Goal: Task Accomplishment & Management: Complete application form

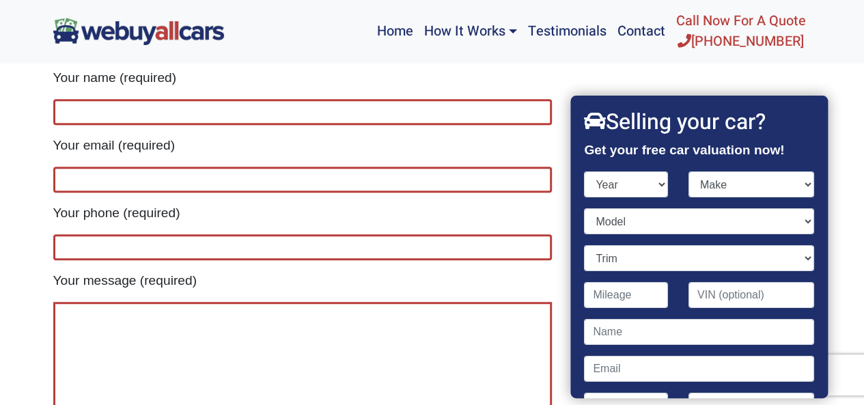
scroll to position [230, 0]
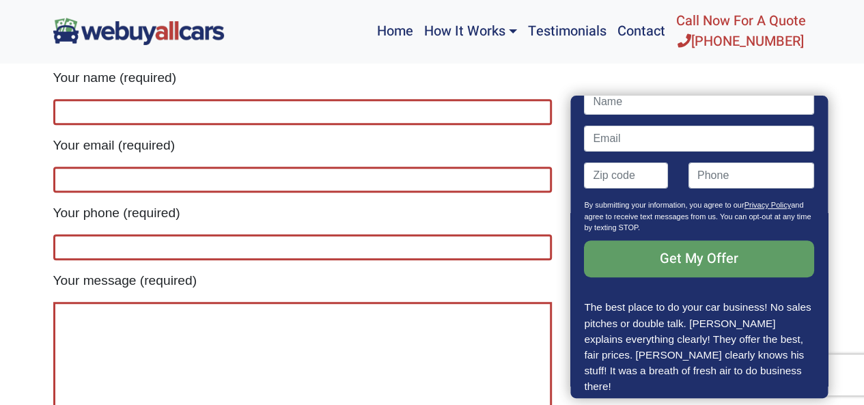
type input "[EMAIL_ADDRESS][DOMAIN_NAME]"
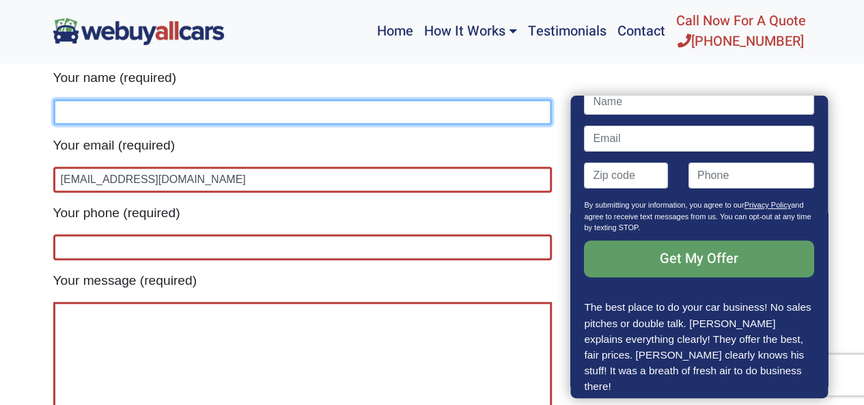
type input "[EMAIL_ADDRESS][DOMAIN_NAME]"
click at [145, 120] on input "[EMAIL_ADDRESS][DOMAIN_NAME]" at bounding box center [302, 112] width 499 height 26
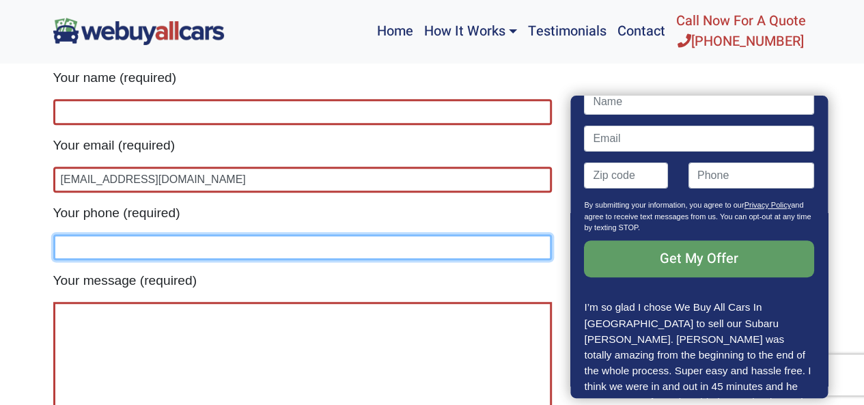
click at [134, 246] on input "Contact form" at bounding box center [302, 247] width 499 height 26
type input "2623745263"
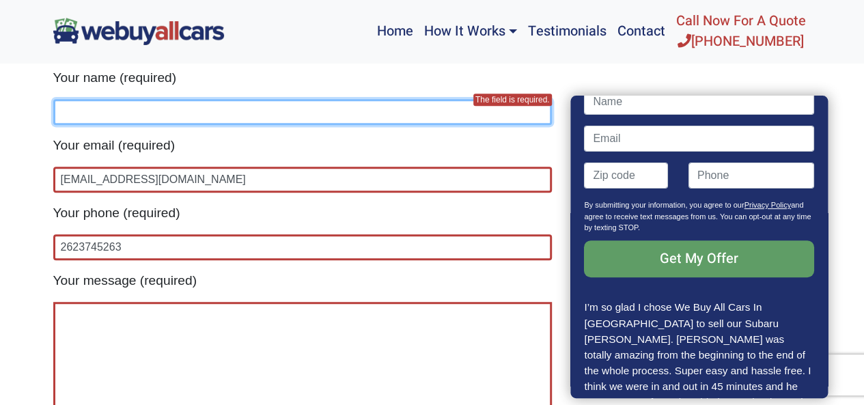
type input "Md [PERSON_NAME]"
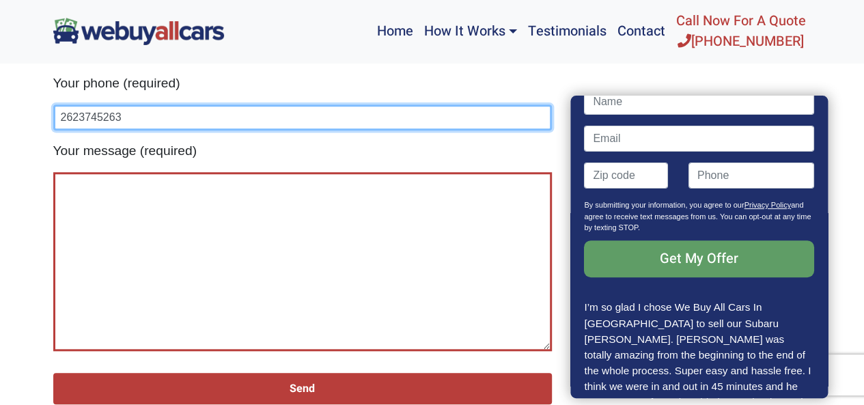
scroll to position [478, 0]
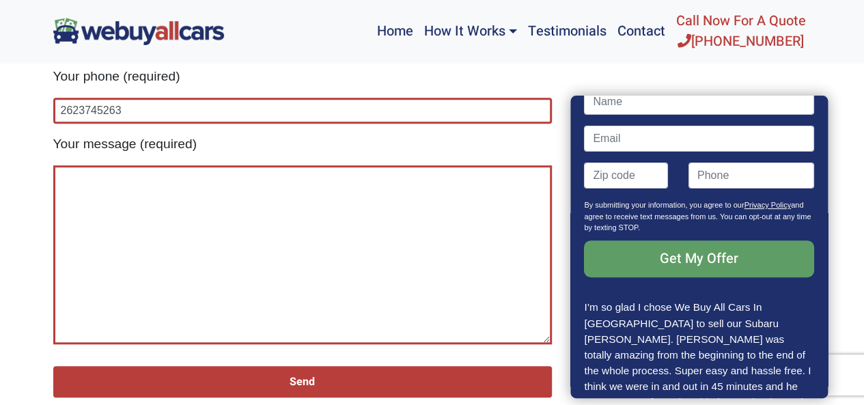
click at [191, 232] on textarea "Contact form" at bounding box center [302, 254] width 499 height 179
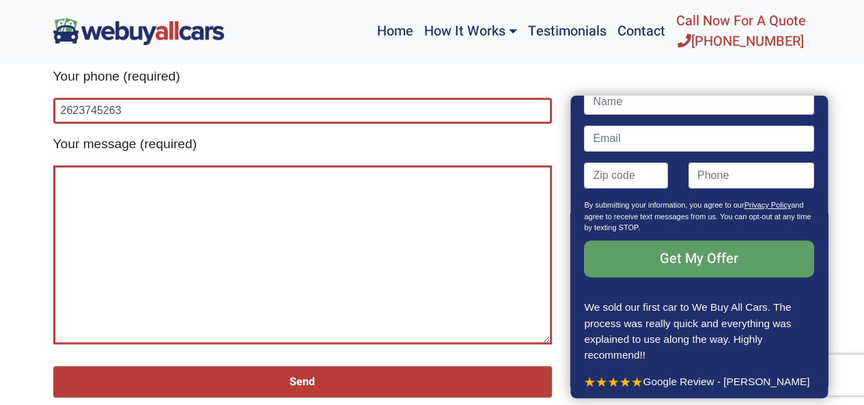
paste textarea "[PERSON_NAME][EMAIL_ADDRESS][DOMAIN_NAME]"
type textarea "[PERSON_NAME][EMAIL_ADDRESS][DOMAIN_NAME]"
click at [180, 198] on textarea "[PERSON_NAME][EMAIL_ADDRESS][DOMAIN_NAME]" at bounding box center [302, 254] width 499 height 179
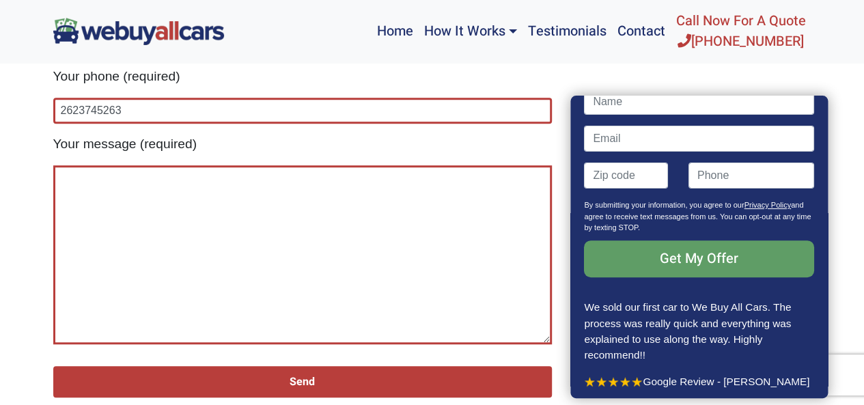
click at [169, 251] on textarea "Contact form" at bounding box center [302, 254] width 499 height 179
paste textarea "I am a professional Expert Review provider. ✅Google map review ↪️Checkatrade Re…"
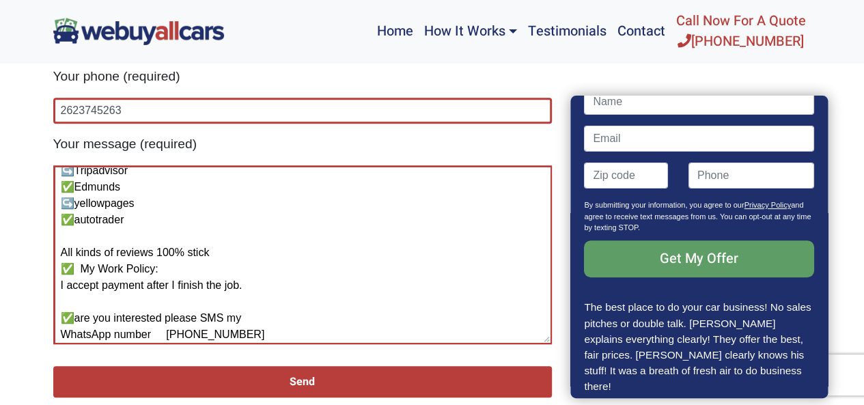
scroll to position [230, 0]
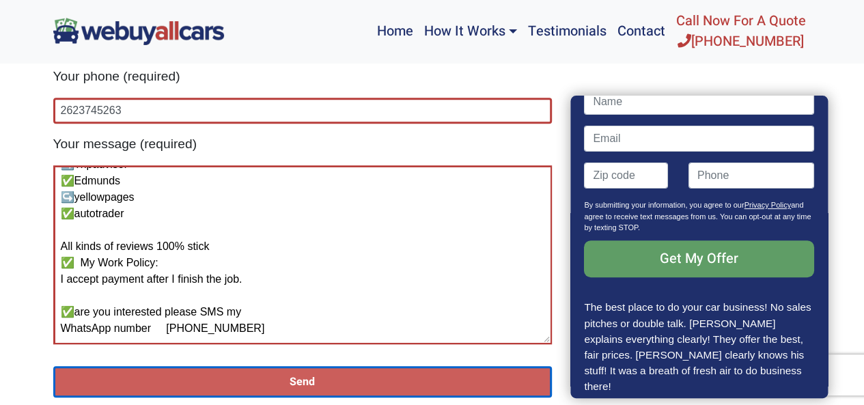
type textarea "I am a professional Expert Review provider. ✅Google map review ↪️Checkatrade Re…"
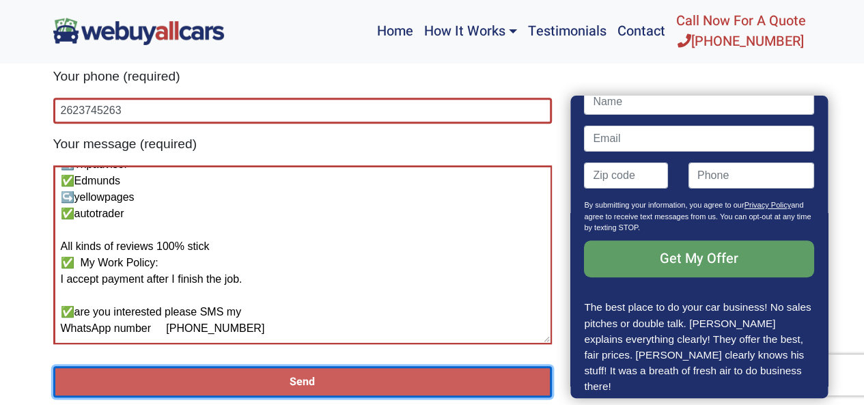
click at [315, 379] on input "Send" at bounding box center [302, 381] width 499 height 31
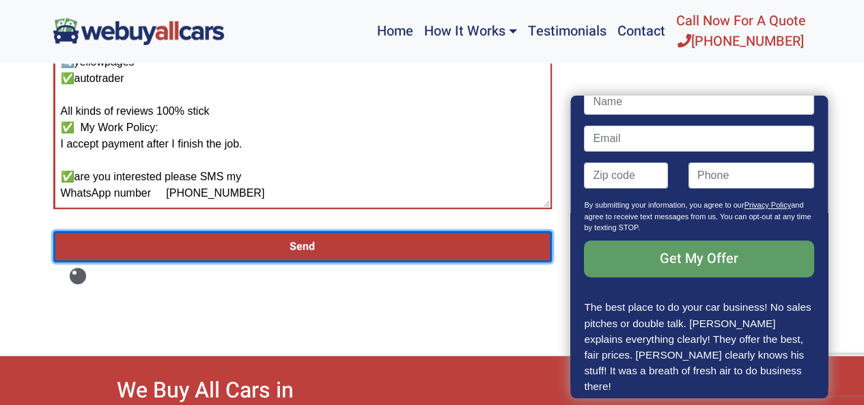
scroll to position [615, 0]
